Goal: Task Accomplishment & Management: Manage account settings

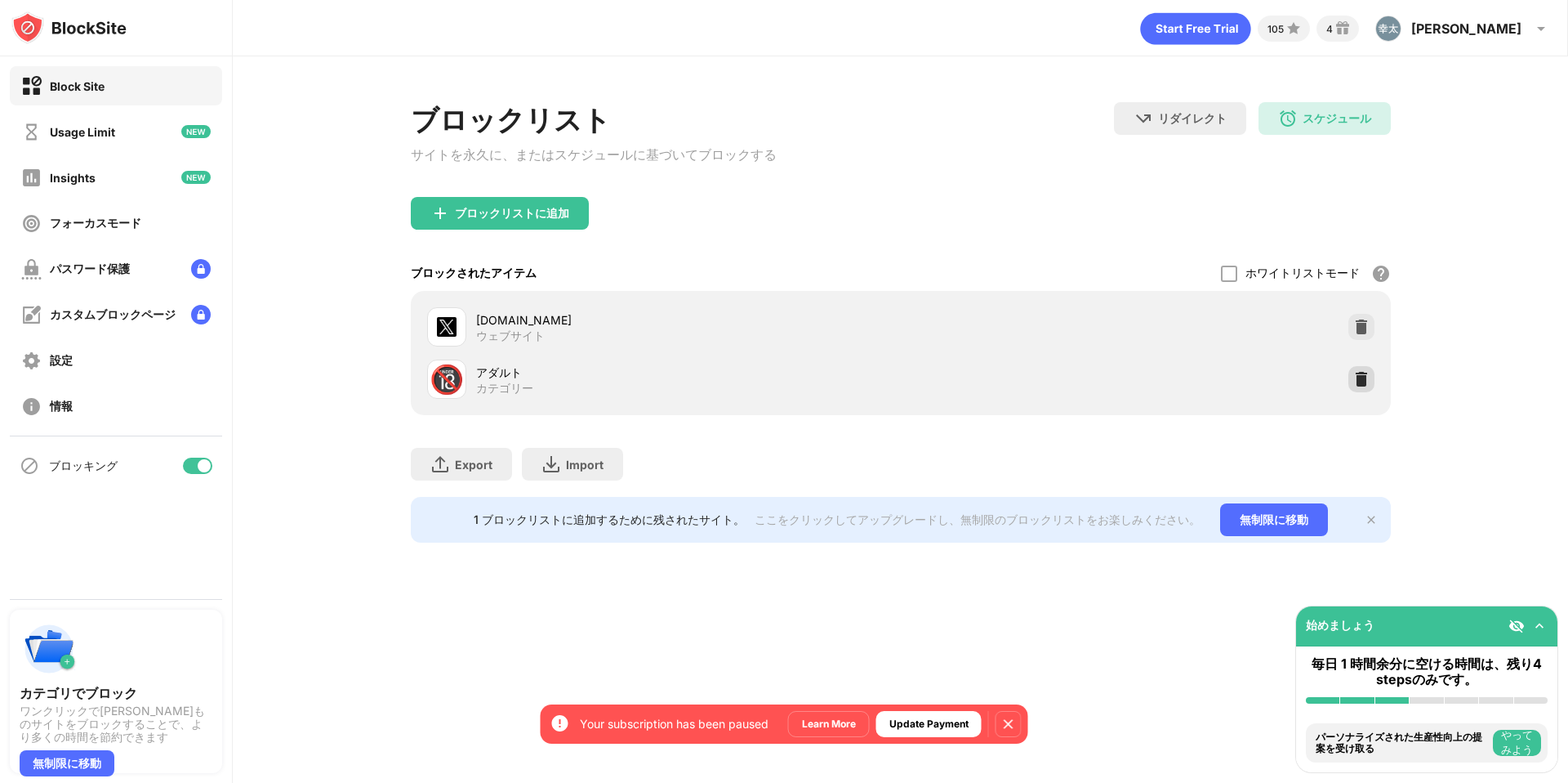
click at [1364, 388] on img at bounding box center [1362, 379] width 17 height 17
